Goal: Task Accomplishment & Management: Complete application form

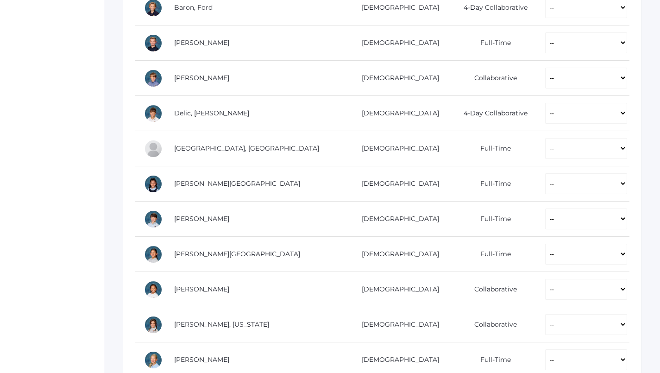
scroll to position [241, 0]
select select "AE"
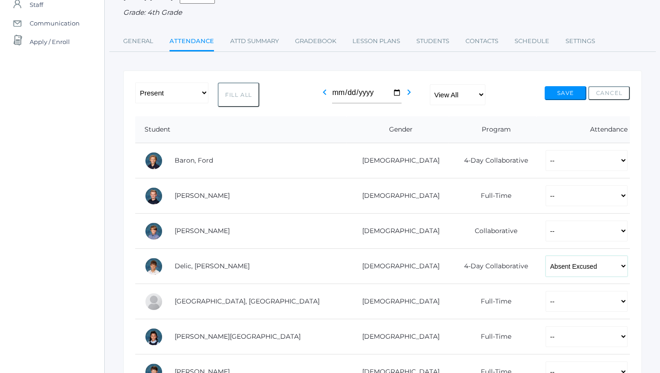
scroll to position [38, 0]
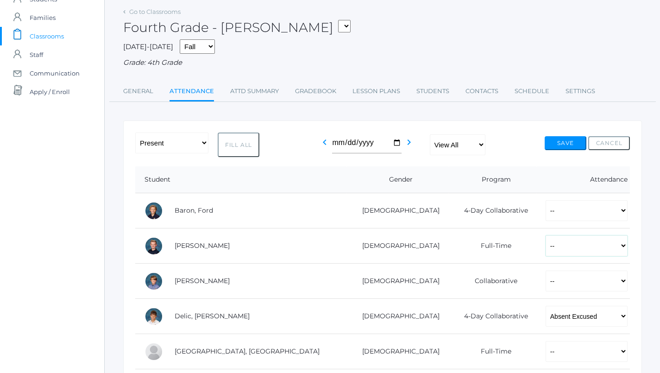
select select "P"
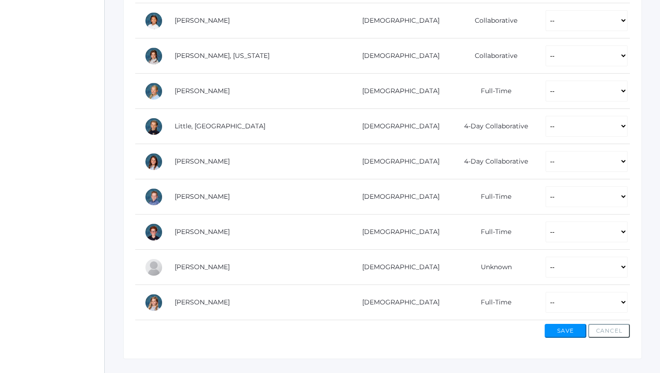
scroll to position [509, 0]
select select "P"
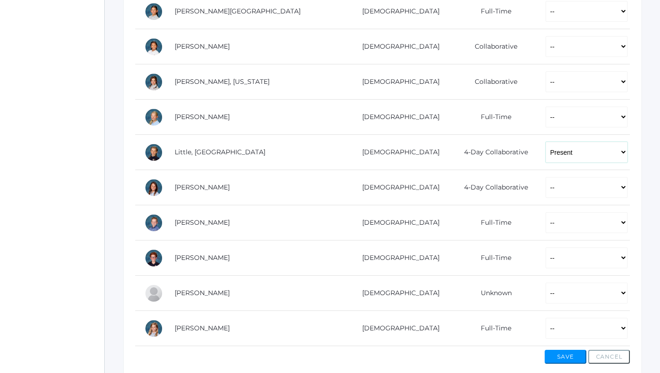
scroll to position [484, 0]
select select "P"
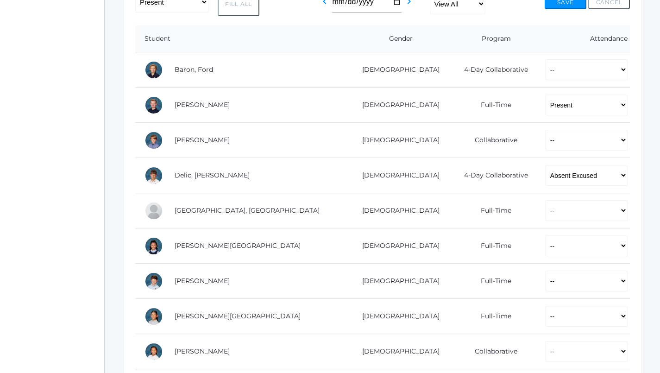
scroll to position [99, 0]
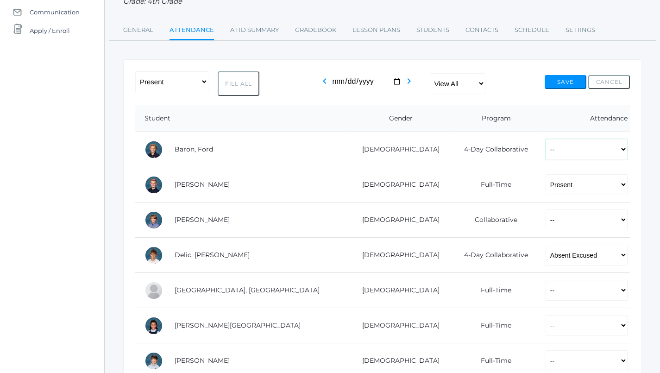
select select "P"
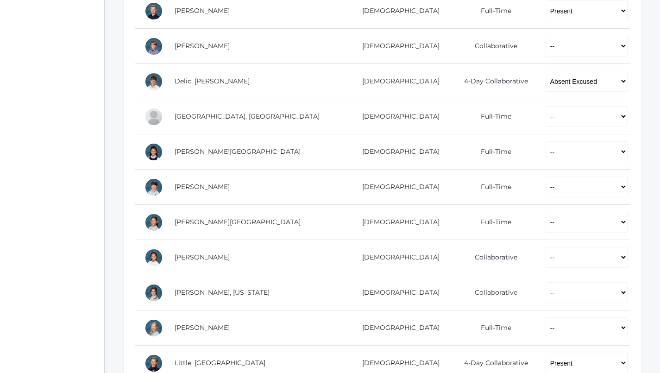
scroll to position [275, 0]
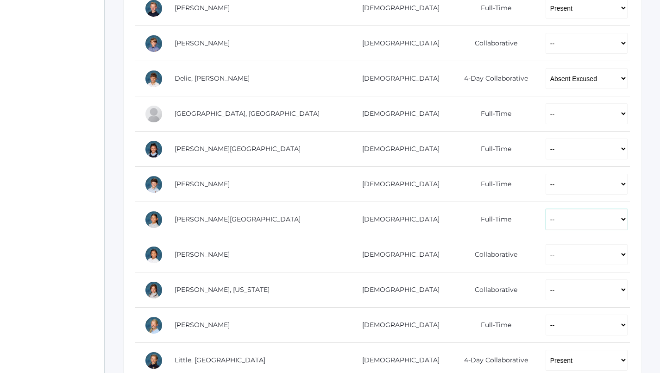
select select "P"
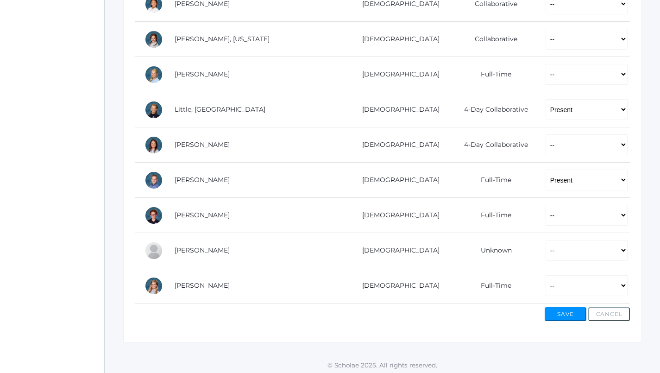
scroll to position [525, 0]
select select "P"
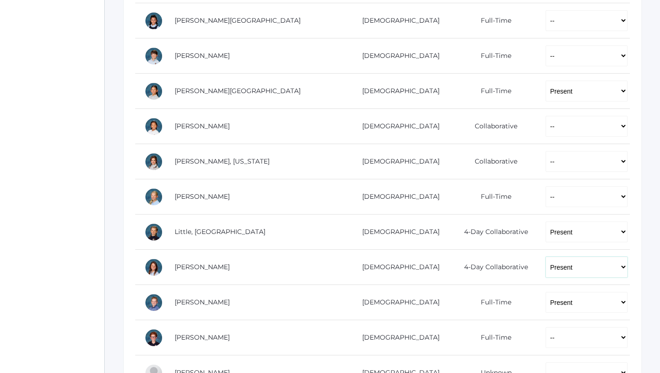
scroll to position [404, 0]
select select "P"
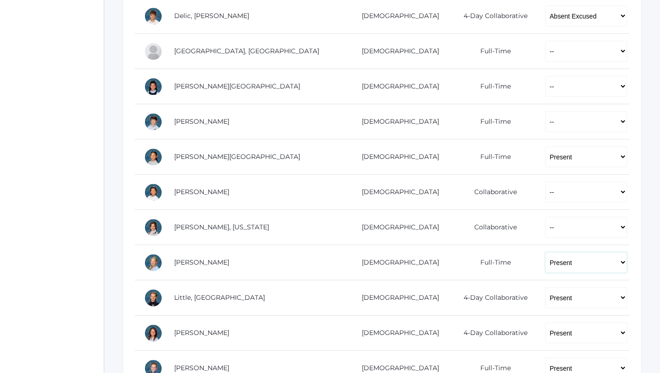
scroll to position [334, 0]
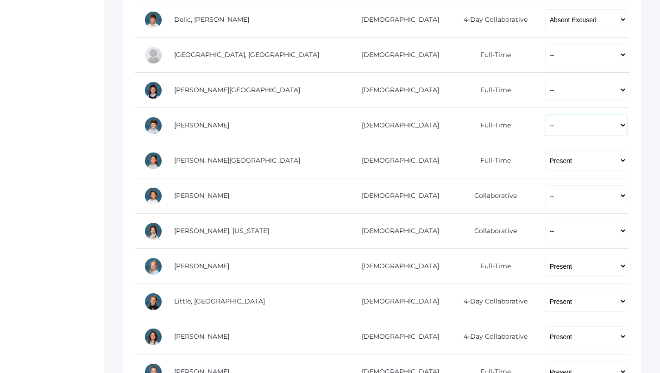
select select "P"
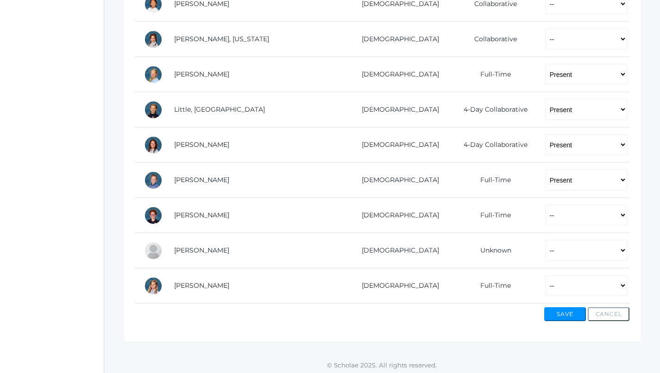
scroll to position [525, 0]
select select "P"
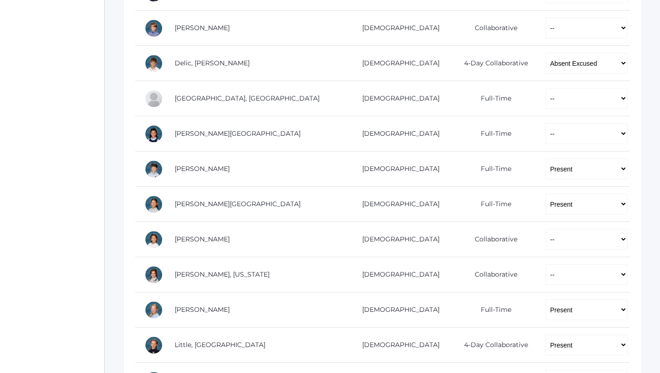
scroll to position [292, 0]
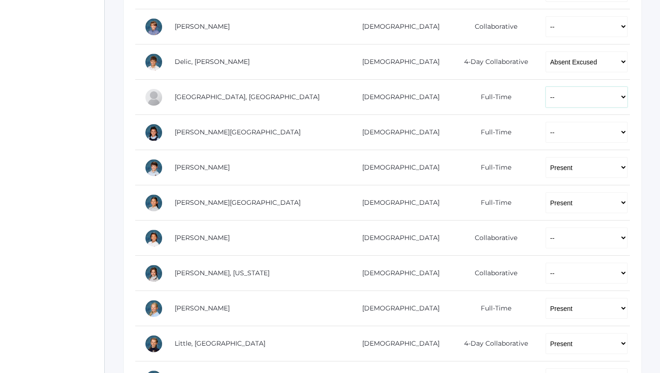
select select "P"
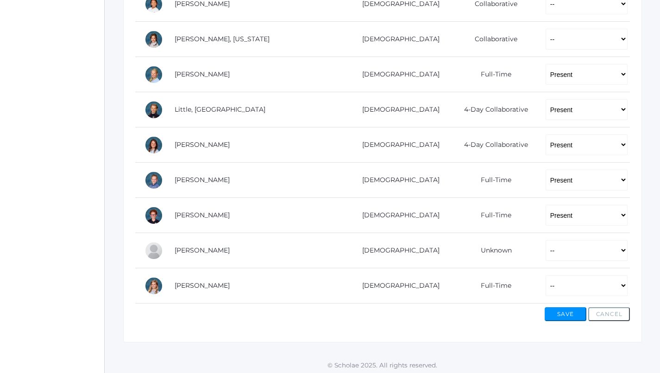
scroll to position [525, 0]
select select "AU"
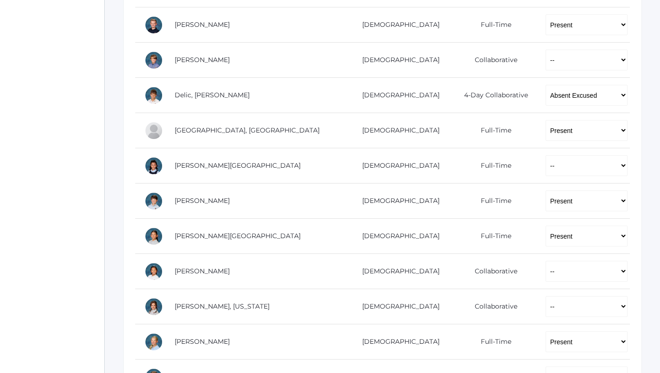
scroll to position [258, 0]
select select "AU"
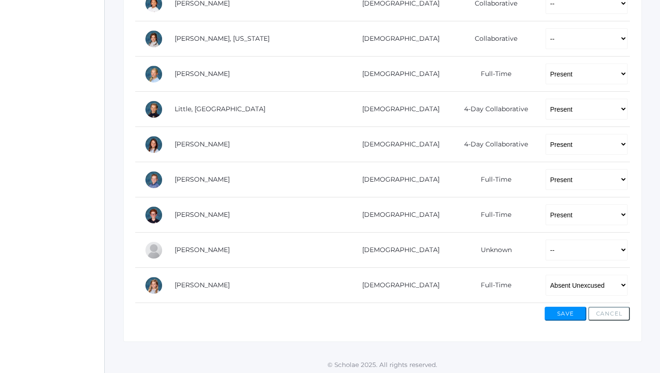
scroll to position [525, 0]
click at [566, 312] on button "Save" at bounding box center [565, 314] width 42 height 14
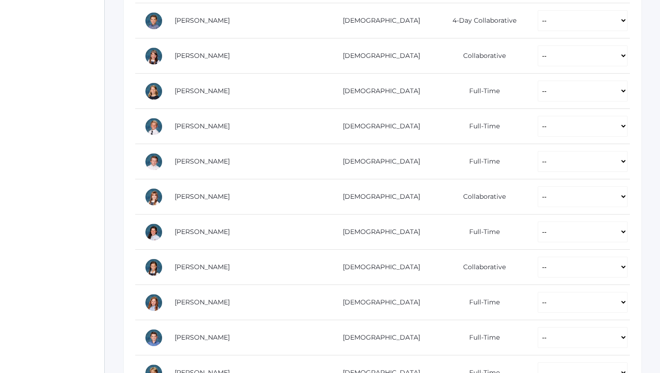
scroll to position [342, 0]
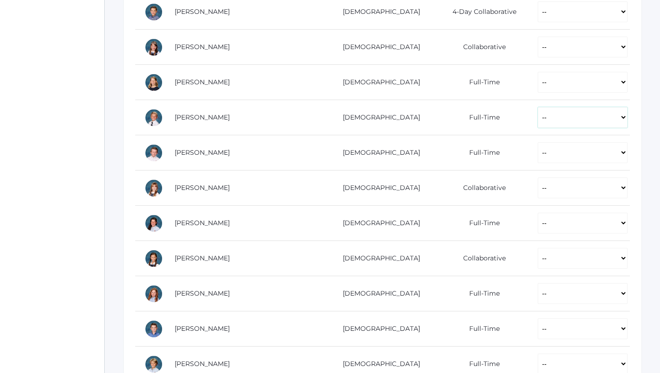
select select "P"
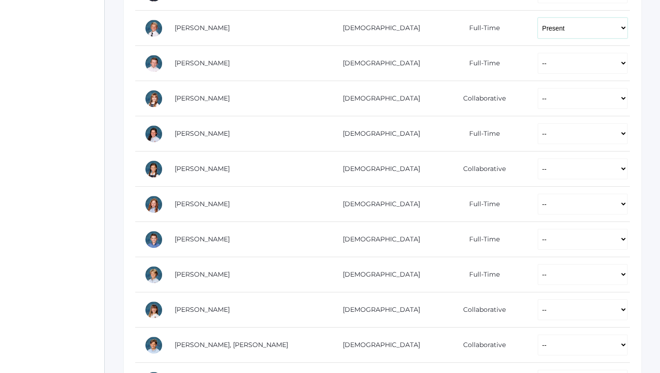
scroll to position [434, 0]
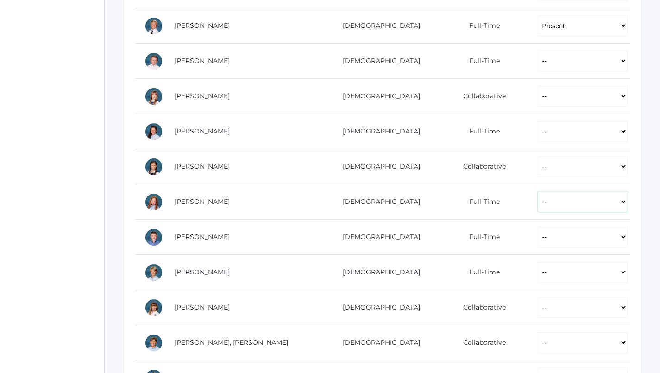
select select "P"
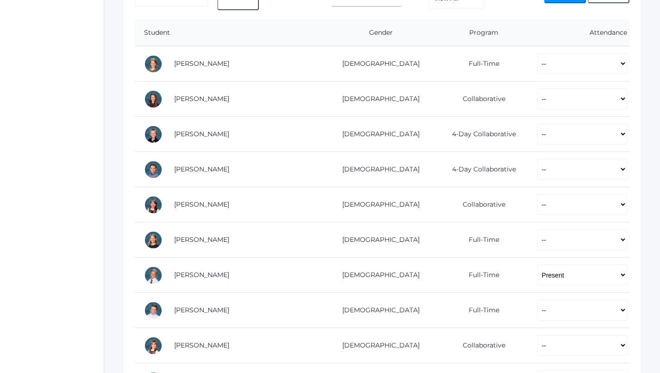
scroll to position [188, 0]
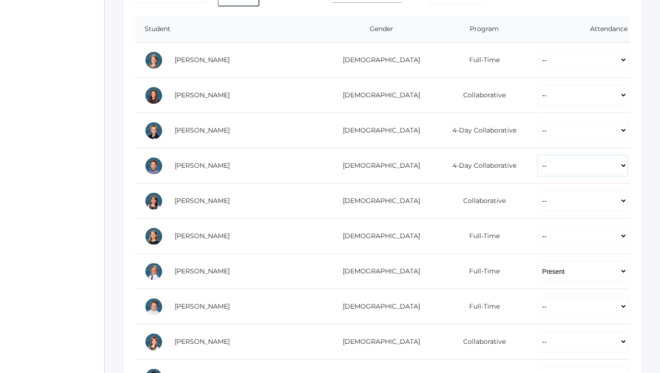
select select "P"
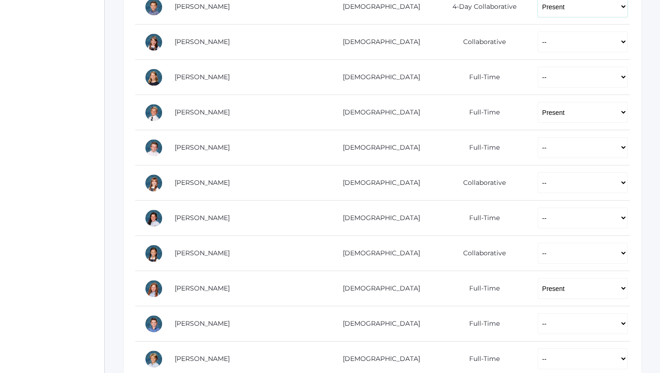
scroll to position [352, 0]
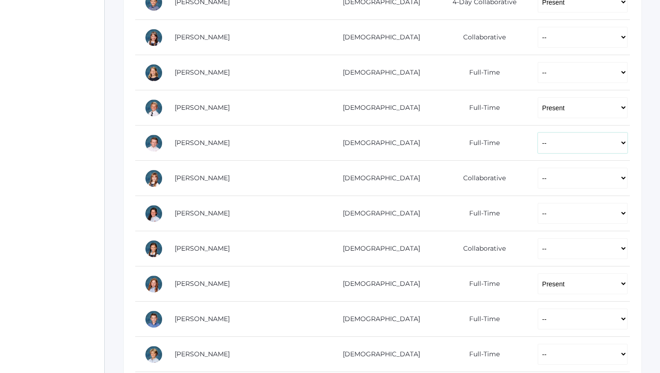
select select "P"
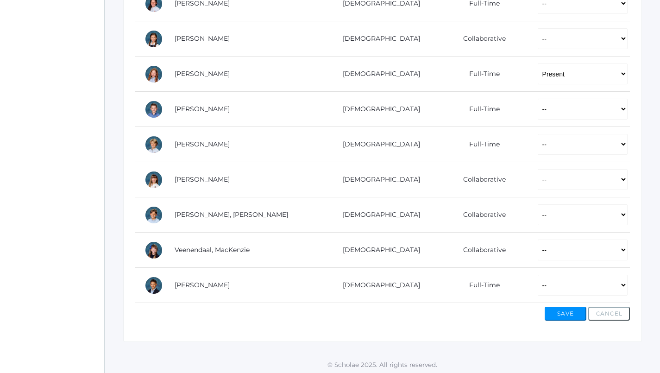
scroll to position [561, 0]
select select "P"
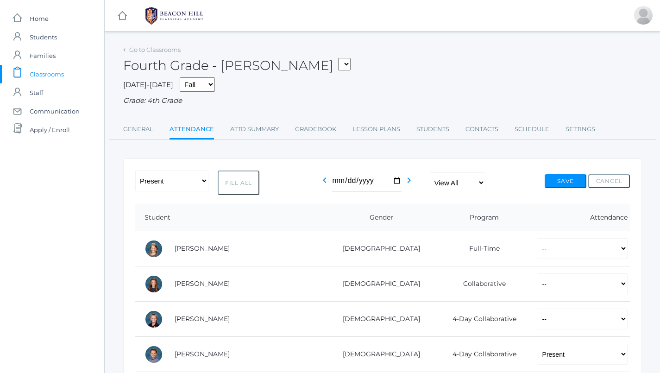
scroll to position [0, 0]
select select "P"
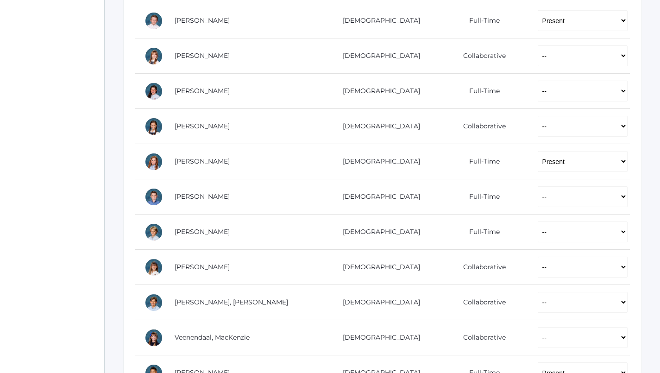
scroll to position [475, 0]
select select "P"
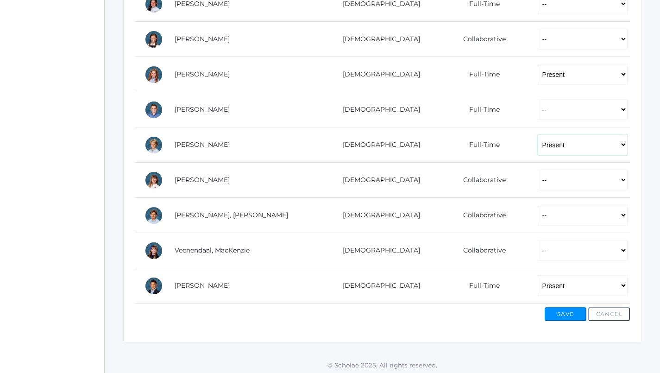
scroll to position [561, 0]
select select "P"
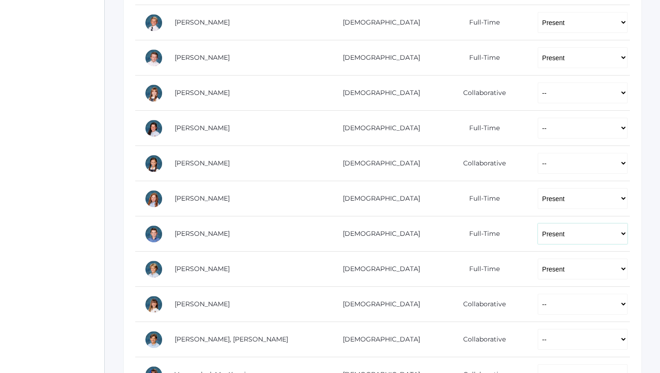
scroll to position [340, 0]
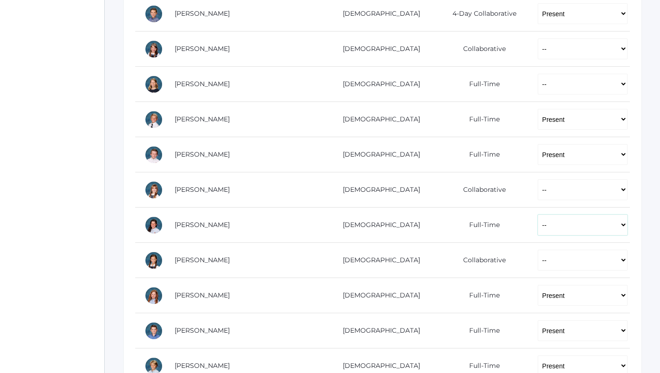
select select "P"
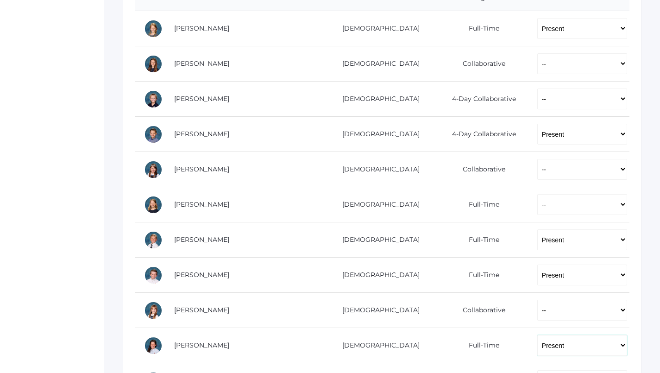
scroll to position [220, 0]
select select "P"
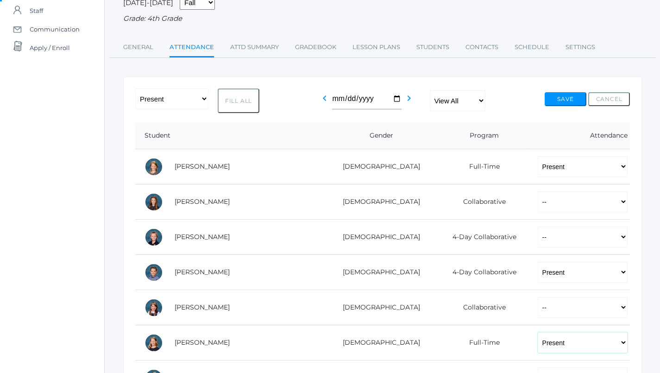
scroll to position [83, 0]
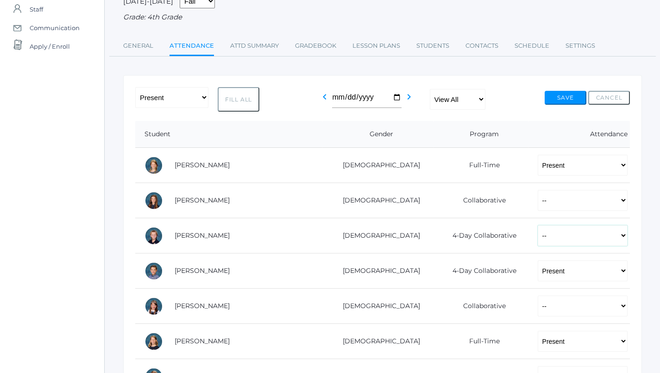
select select "AU"
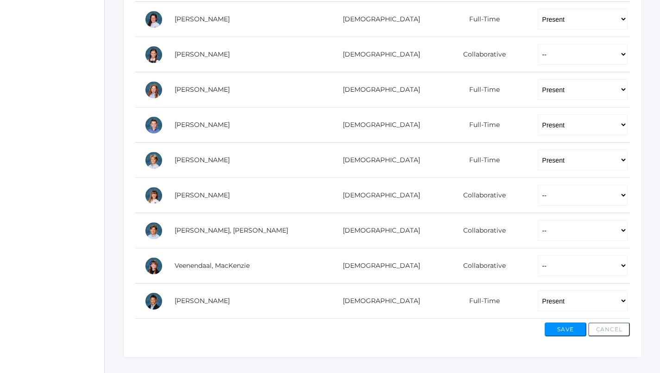
scroll to position [548, 0]
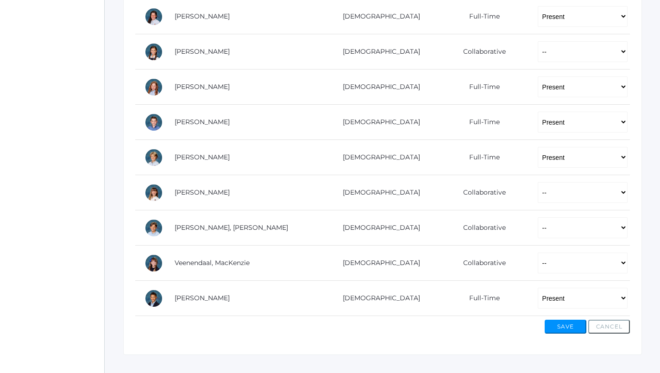
click at [565, 325] on button "Save" at bounding box center [565, 326] width 42 height 14
